Goal: Transaction & Acquisition: Purchase product/service

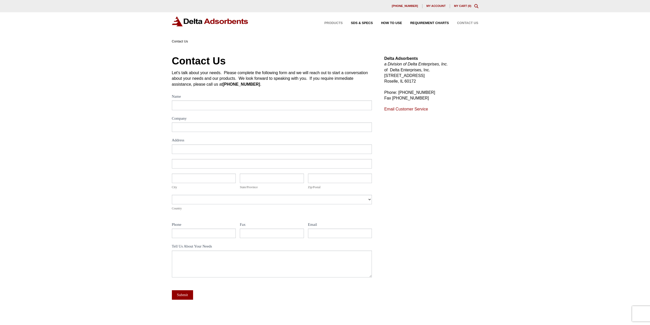
click at [335, 24] on span "Products" at bounding box center [333, 22] width 18 height 3
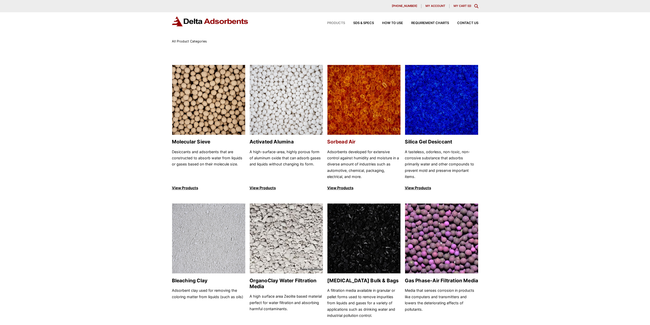
click at [356, 105] on img at bounding box center [364, 100] width 73 height 70
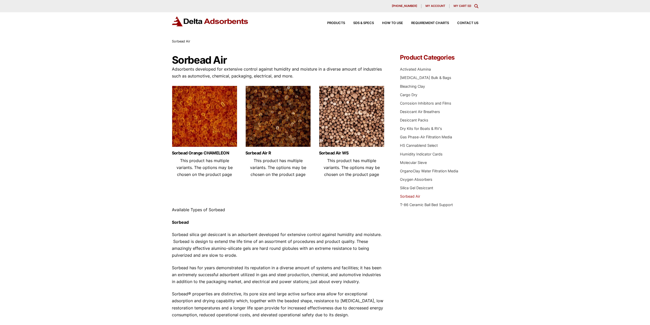
click at [337, 138] on img at bounding box center [351, 118] width 65 height 64
